Goal: Task Accomplishment & Management: Manage account settings

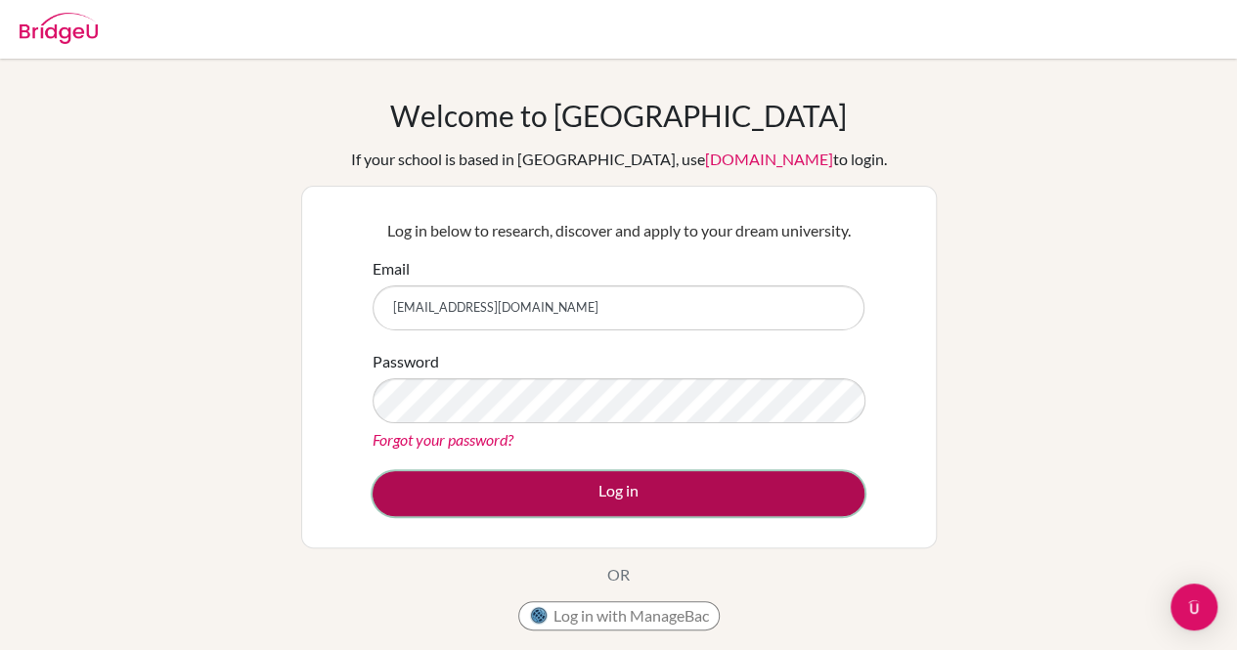
click at [582, 486] on button "Log in" at bounding box center [619, 493] width 492 height 45
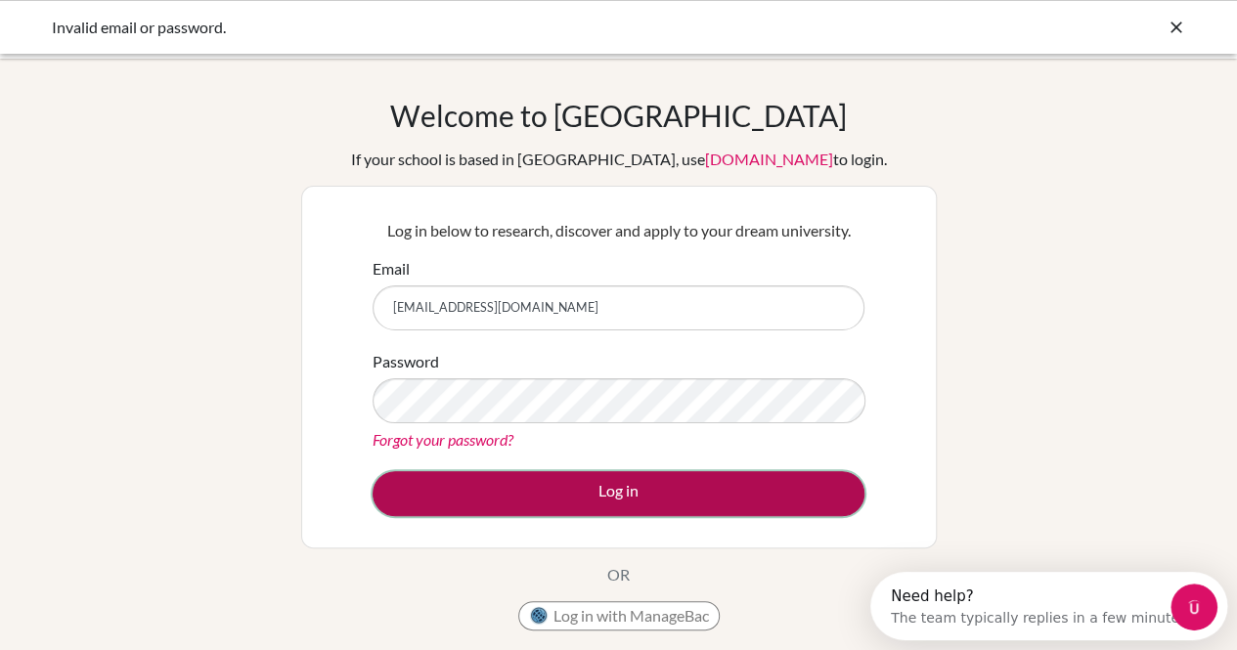
click at [582, 505] on button "Log in" at bounding box center [619, 493] width 492 height 45
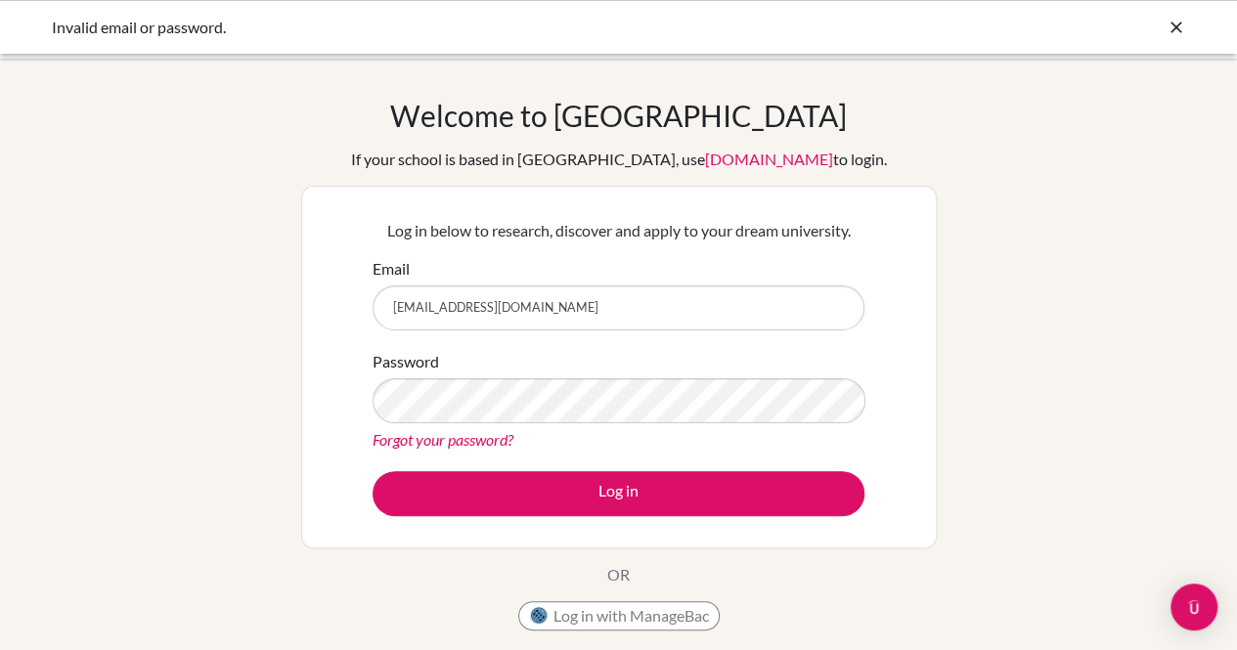
click at [569, 309] on input "[EMAIL_ADDRESS][DOMAIN_NAME]" at bounding box center [619, 308] width 492 height 45
drag, startPoint x: 569, startPoint y: 309, endPoint x: 348, endPoint y: 325, distance: 221.6
click at [348, 325] on div "Log in below to research, discover and apply to your dream university. Email [E…" at bounding box center [619, 367] width 636 height 363
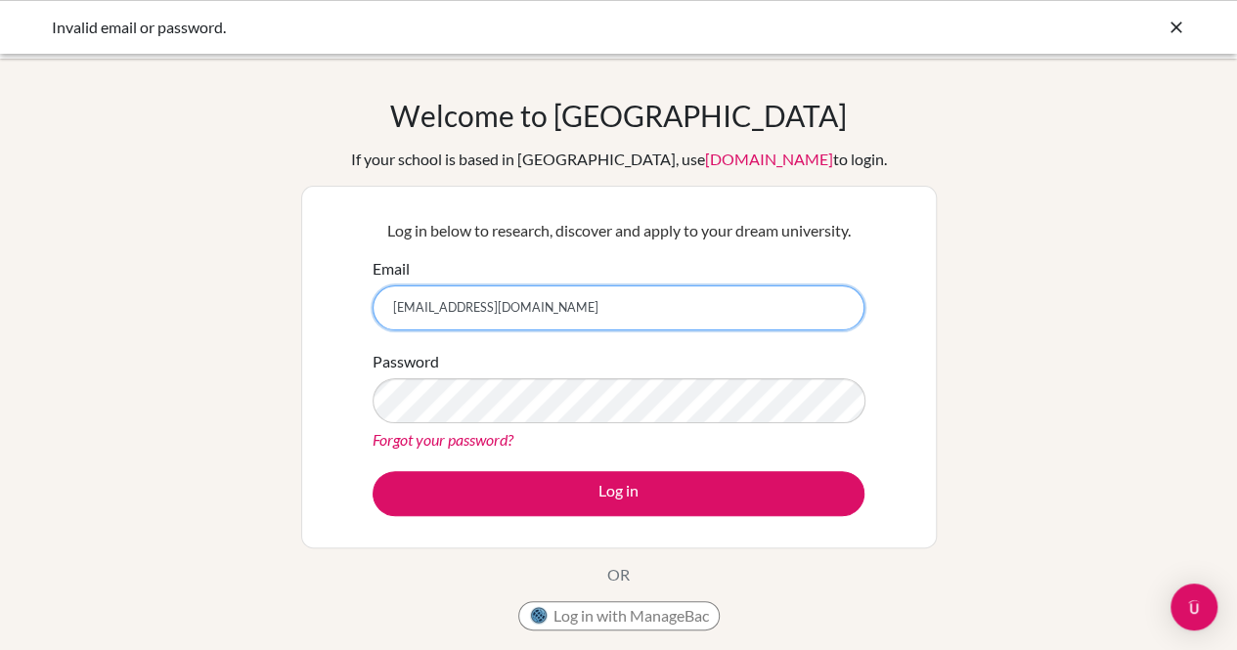
type input "[EMAIL_ADDRESS][DOMAIN_NAME]"
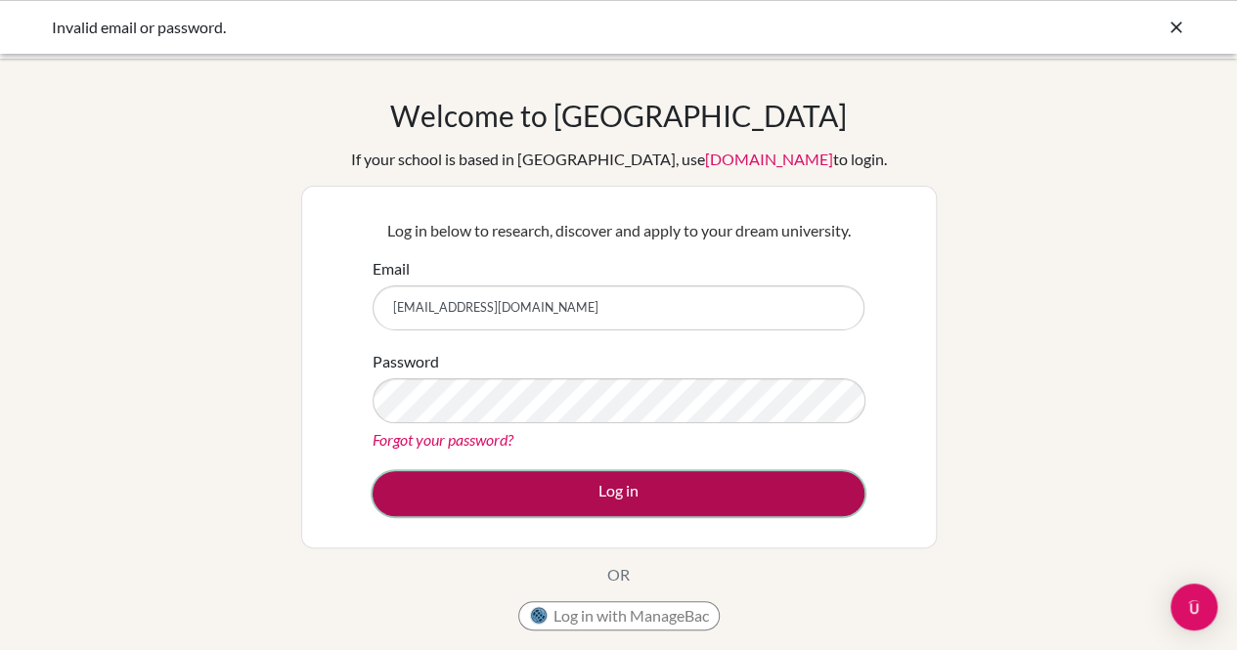
click at [746, 509] on button "Log in" at bounding box center [619, 493] width 492 height 45
